Goal: Entertainment & Leisure: Consume media (video, audio)

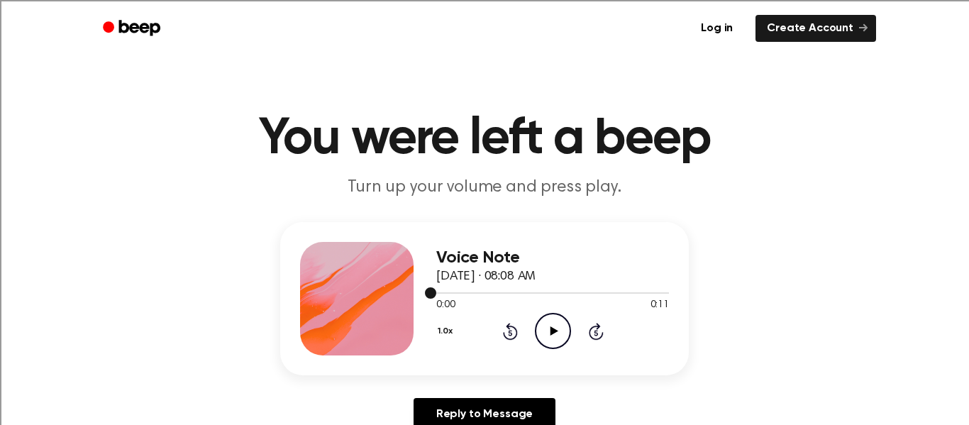
click at [536, 292] on div at bounding box center [552, 292] width 233 height 11
click at [434, 301] on div "Voice Note October 6, 2025 · 08:08 AM 0:04 0:11 Your browser does not support t…" at bounding box center [484, 298] width 409 height 153
click at [439, 295] on div at bounding box center [552, 292] width 233 height 11
click at [546, 331] on icon "Play Audio" at bounding box center [553, 331] width 36 height 36
click at [446, 292] on div at bounding box center [552, 292] width 233 height 11
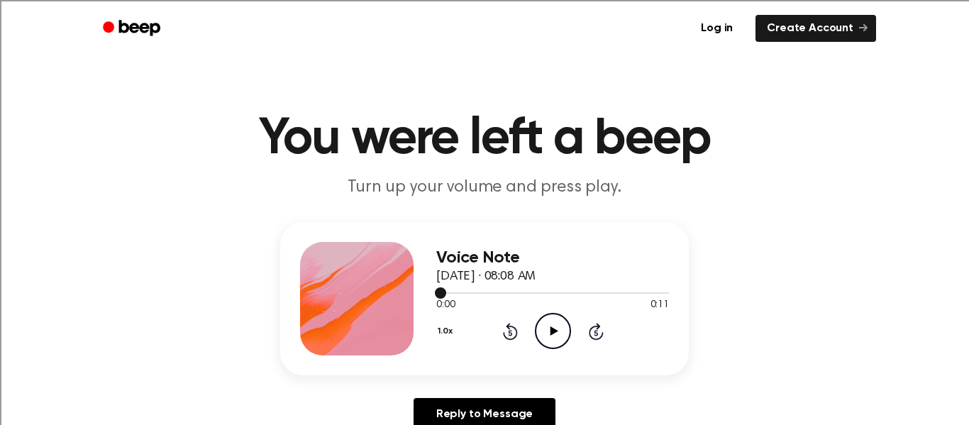
click at [569, 335] on circle at bounding box center [553, 331] width 35 height 35
click at [548, 345] on icon "Pause Audio" at bounding box center [553, 331] width 36 height 36
click at [551, 338] on icon "Play Audio" at bounding box center [553, 331] width 36 height 36
click at [551, 329] on icon at bounding box center [553, 330] width 6 height 9
click at [435, 291] on div "Voice Note October 6, 2025 · 08:08 AM 0:06 0:11 Your browser does not support t…" at bounding box center [484, 298] width 409 height 153
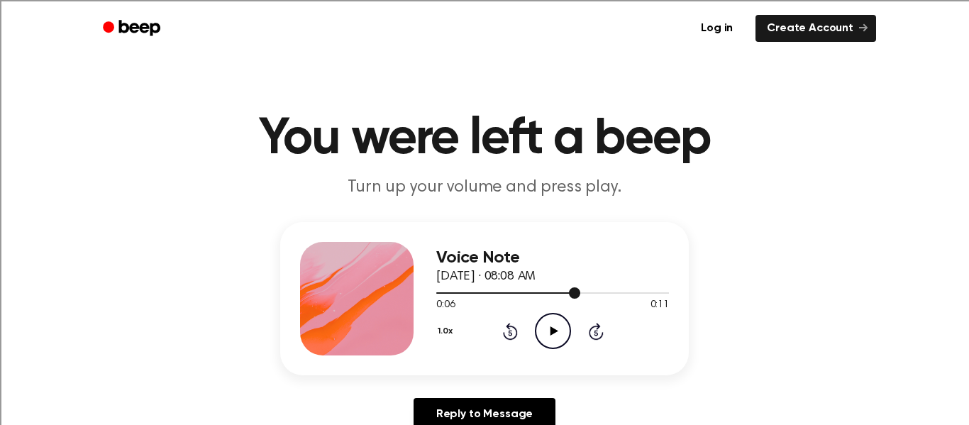
click at [436, 289] on div at bounding box center [552, 292] width 233 height 11
click at [555, 328] on icon "Play Audio" at bounding box center [553, 331] width 36 height 36
click at [554, 329] on icon at bounding box center [553, 330] width 6 height 9
click at [548, 331] on icon "Play Audio" at bounding box center [553, 331] width 36 height 36
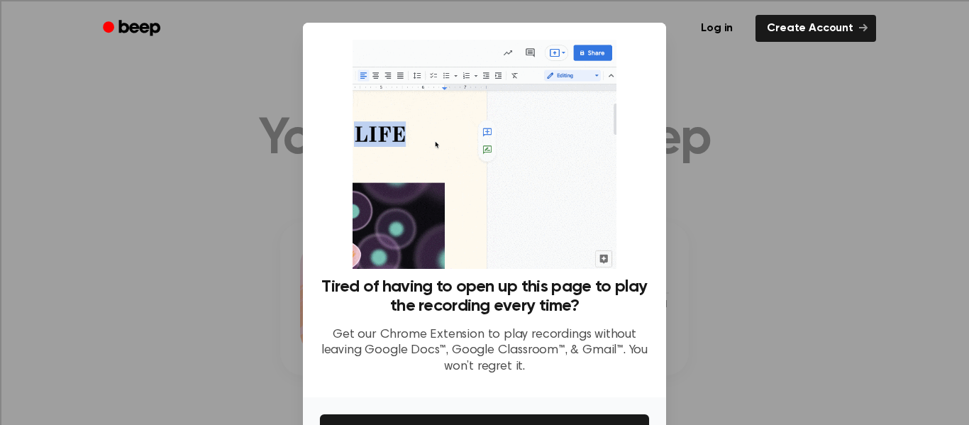
click at [697, 150] on div at bounding box center [484, 212] width 969 height 425
click at [700, 156] on div at bounding box center [484, 212] width 969 height 425
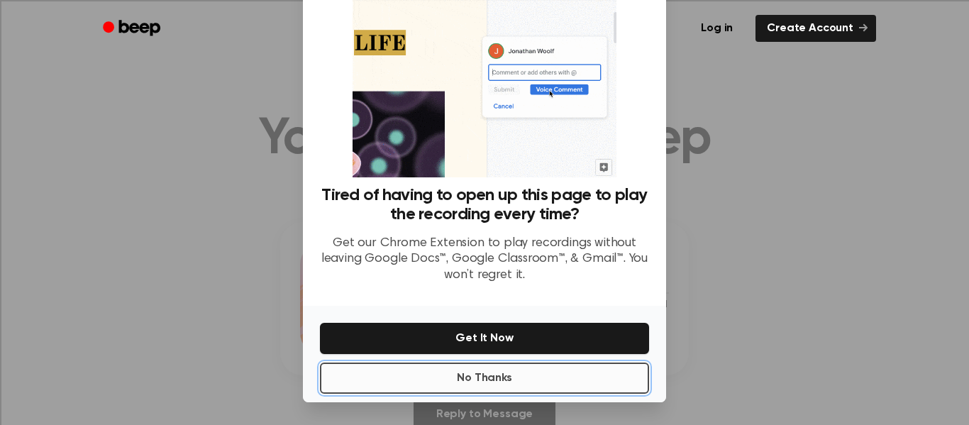
click at [530, 380] on button "No Thanks" at bounding box center [484, 378] width 329 height 31
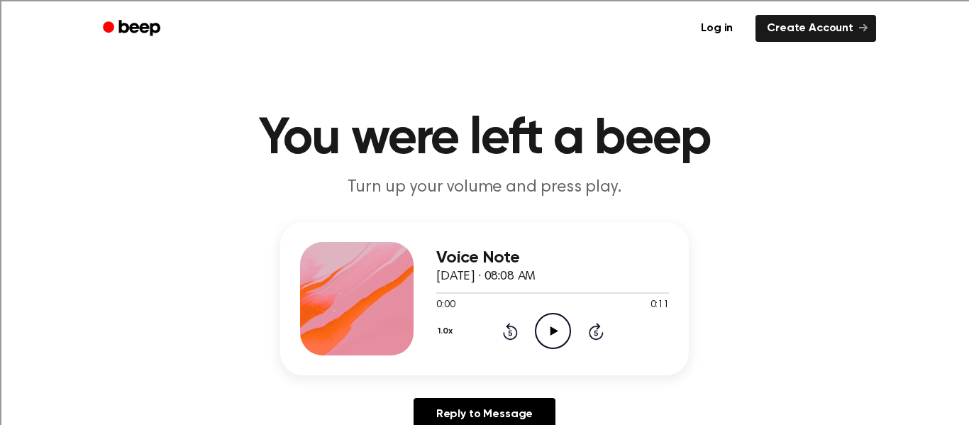
click at [556, 340] on icon "Play Audio" at bounding box center [553, 331] width 36 height 36
click at [553, 345] on icon "Play Audio" at bounding box center [553, 331] width 36 height 36
click at [553, 333] on icon at bounding box center [554, 330] width 8 height 9
click at [557, 324] on icon "Play Audio" at bounding box center [553, 331] width 36 height 36
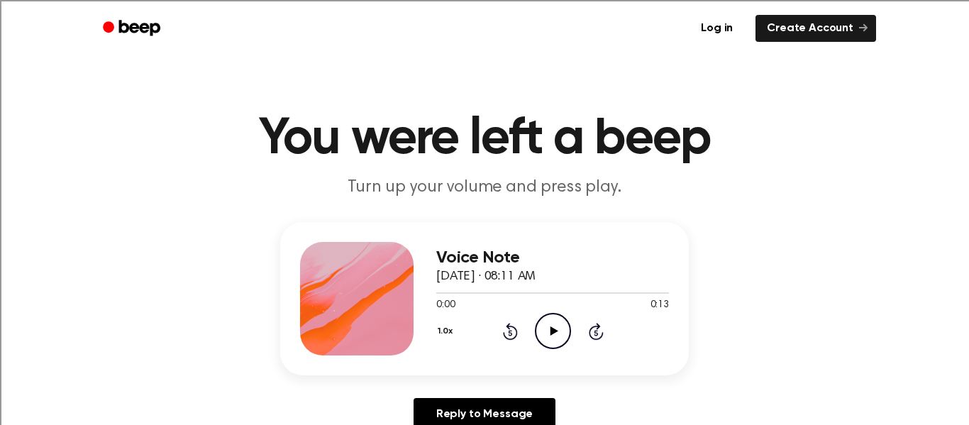
click at [562, 341] on icon "Play Audio" at bounding box center [553, 331] width 36 height 36
click at [562, 348] on icon "Play Audio" at bounding box center [553, 331] width 36 height 36
click at [554, 340] on icon "Play Audio" at bounding box center [553, 331] width 36 height 36
